Goal: Find specific page/section: Find specific page/section

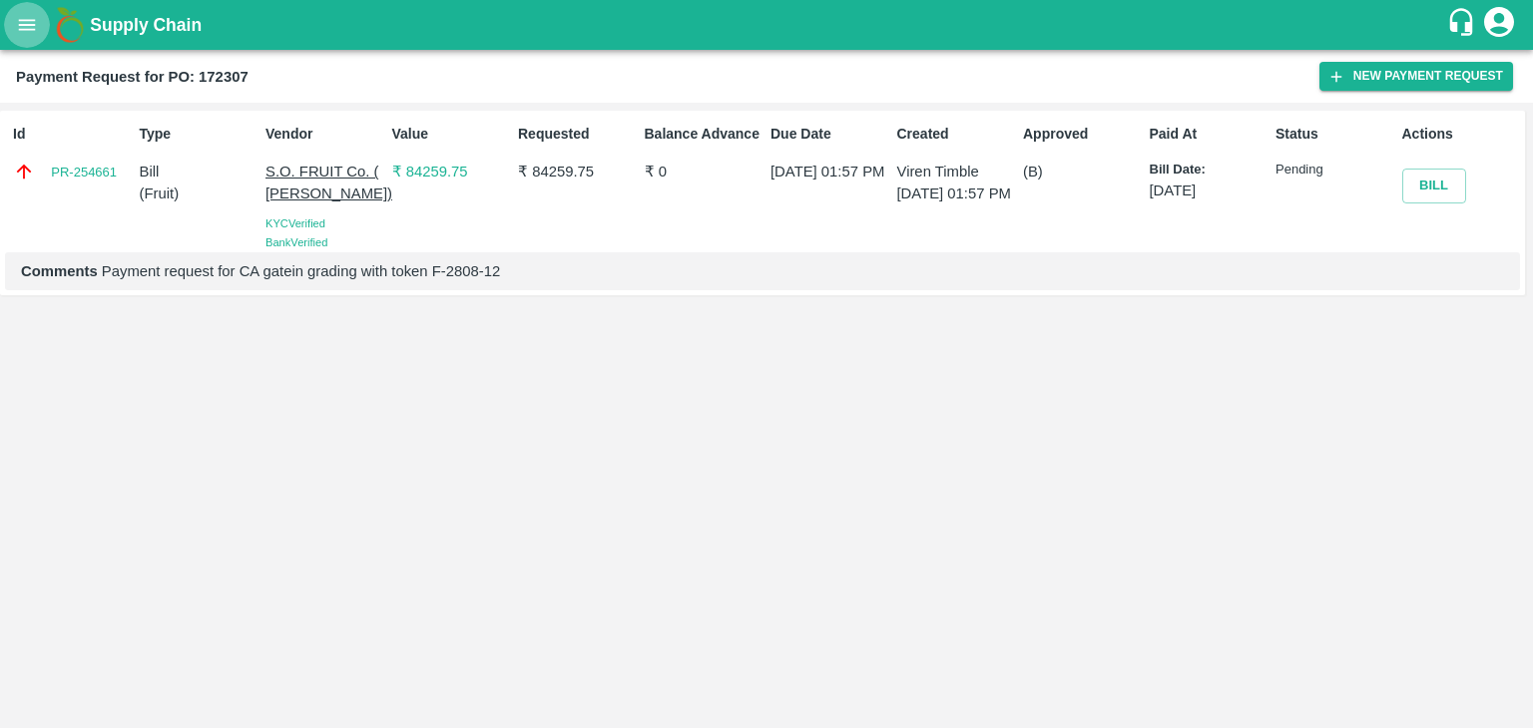
click at [19, 24] on icon "open drawer" at bounding box center [27, 24] width 17 height 11
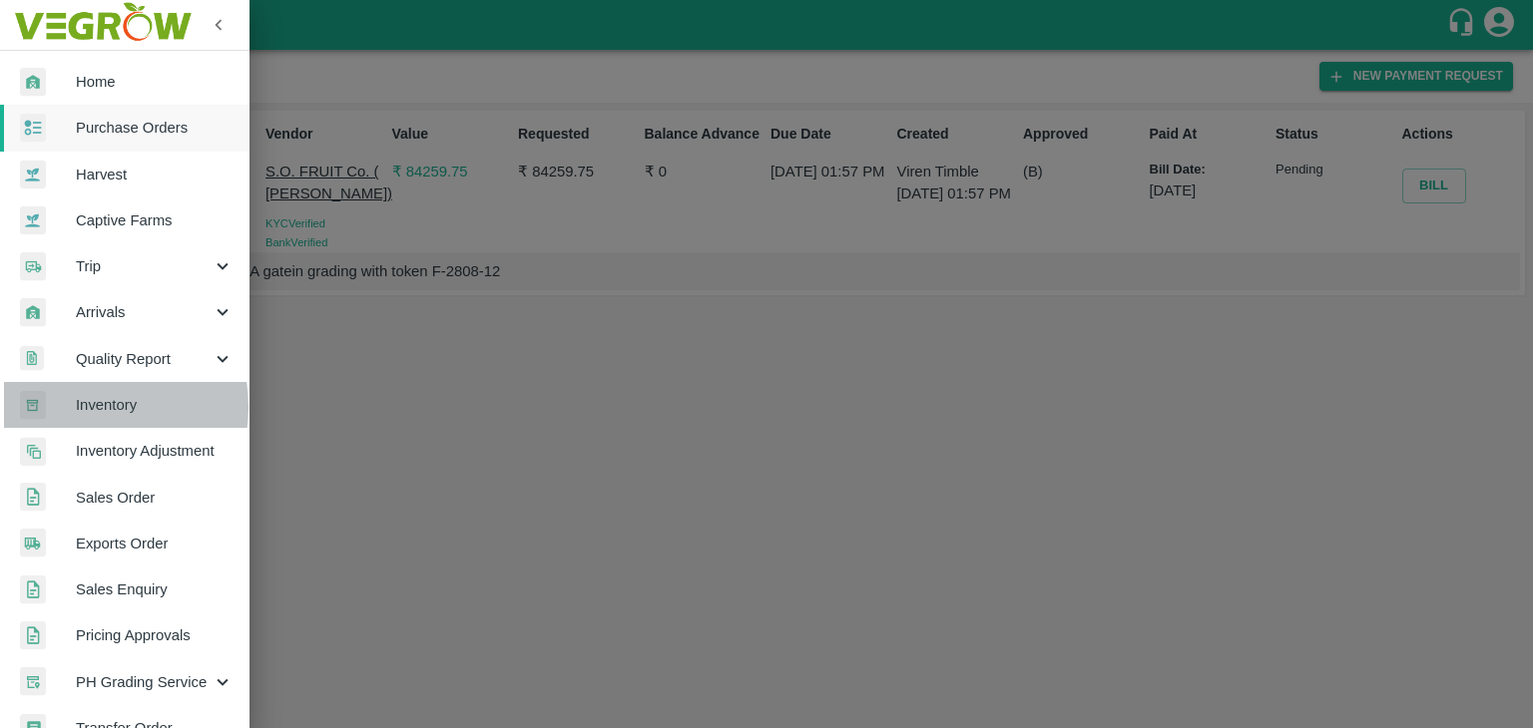
click at [81, 407] on span "Inventory" at bounding box center [155, 405] width 158 height 22
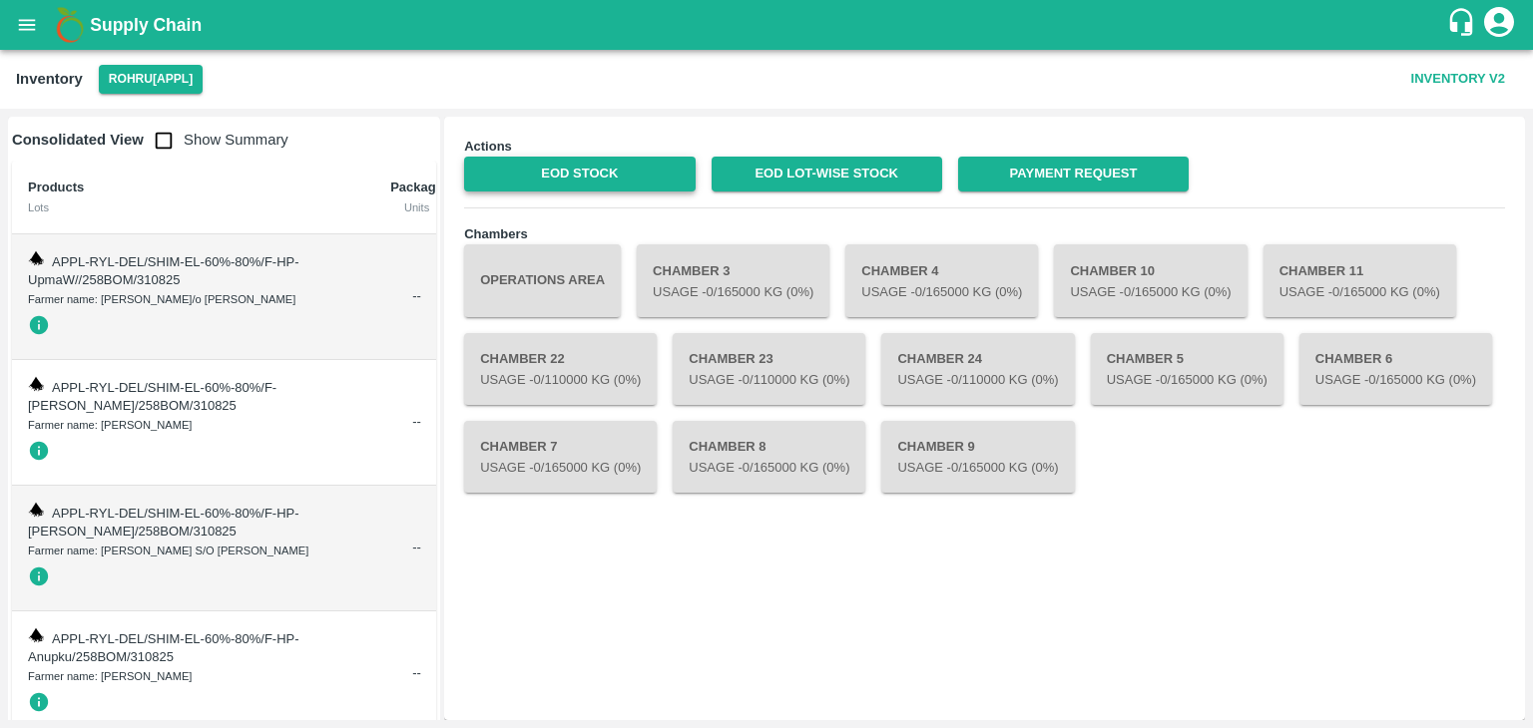
click at [527, 182] on link "EOD Stock" at bounding box center [579, 174] width 231 height 35
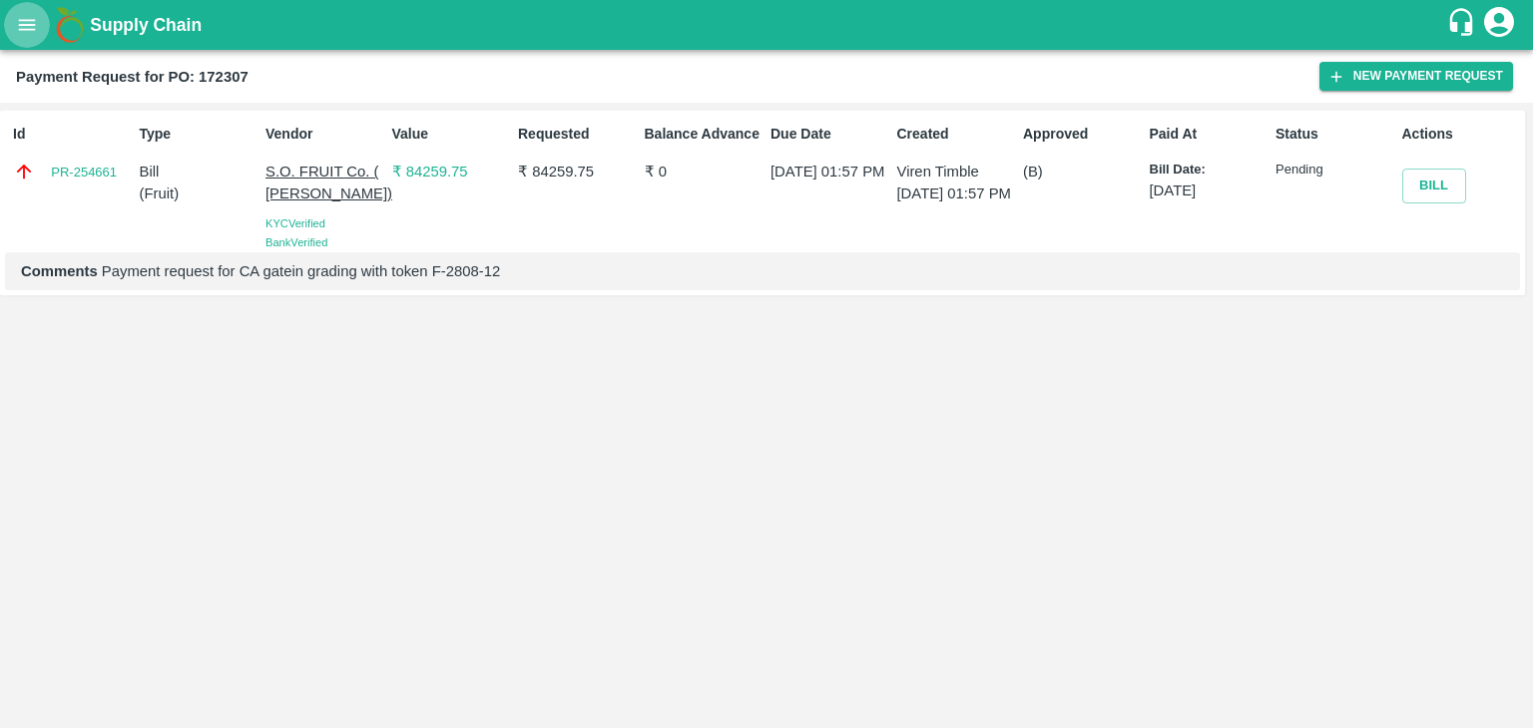
click at [32, 30] on icon "open drawer" at bounding box center [27, 25] width 22 height 22
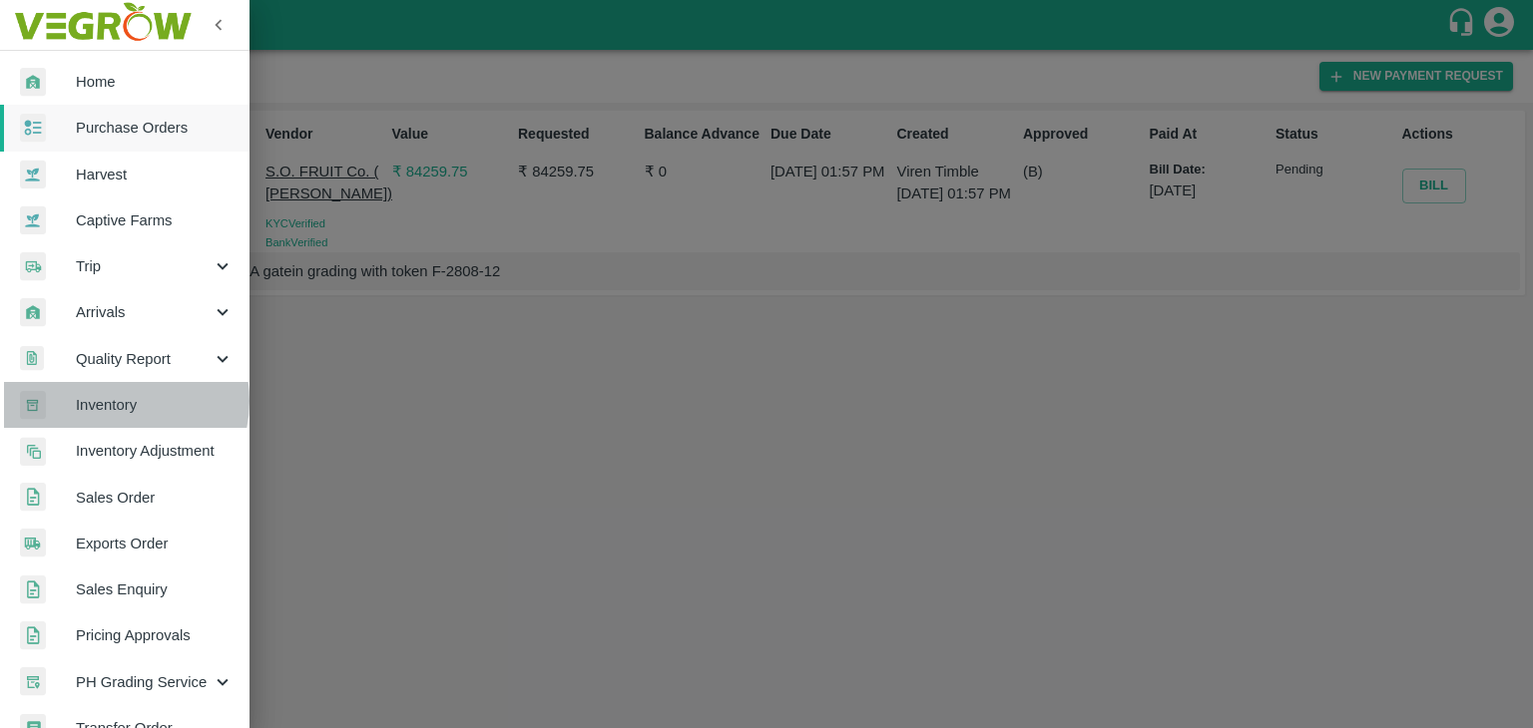
click at [112, 401] on span "Inventory" at bounding box center [155, 405] width 158 height 22
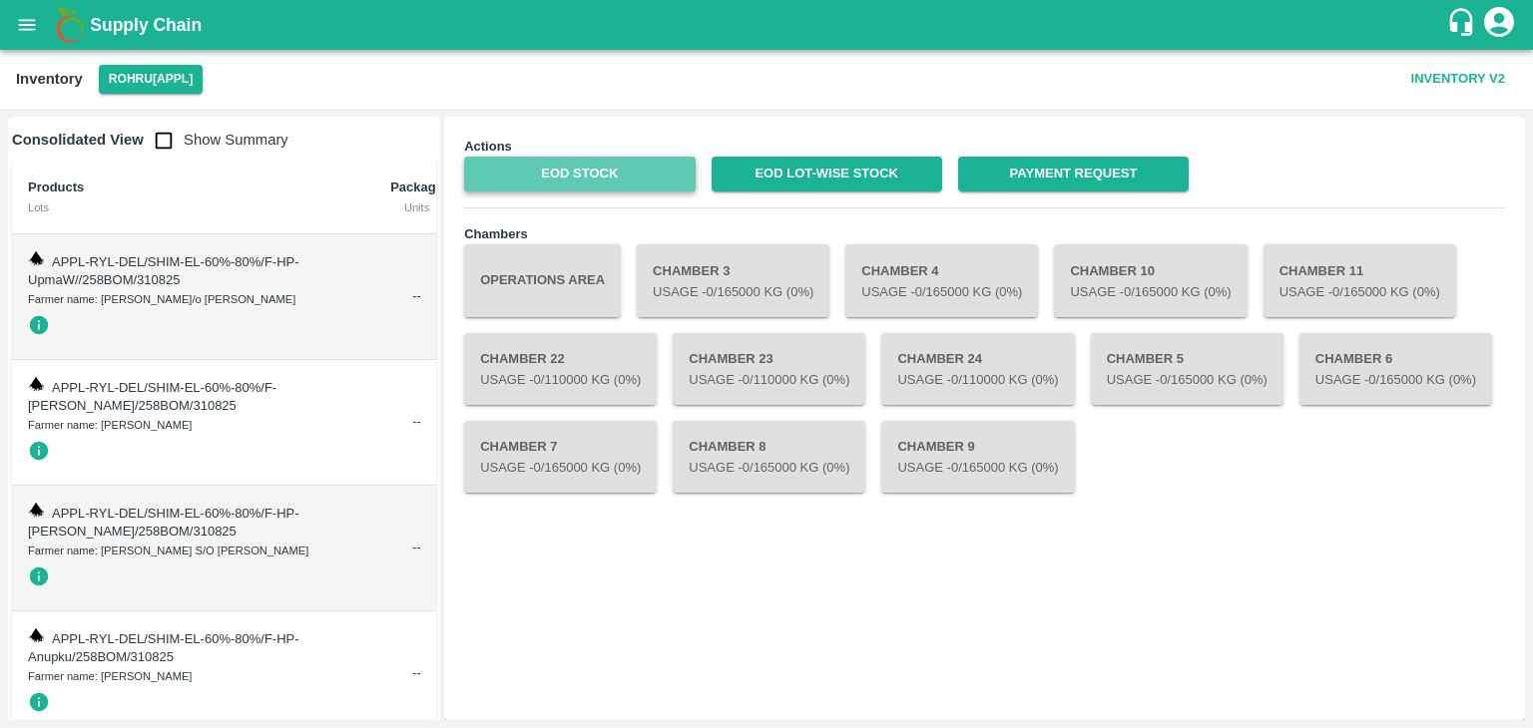
click at [584, 175] on link "EOD Stock" at bounding box center [579, 174] width 231 height 35
